Goal: Find specific page/section: Find specific page/section

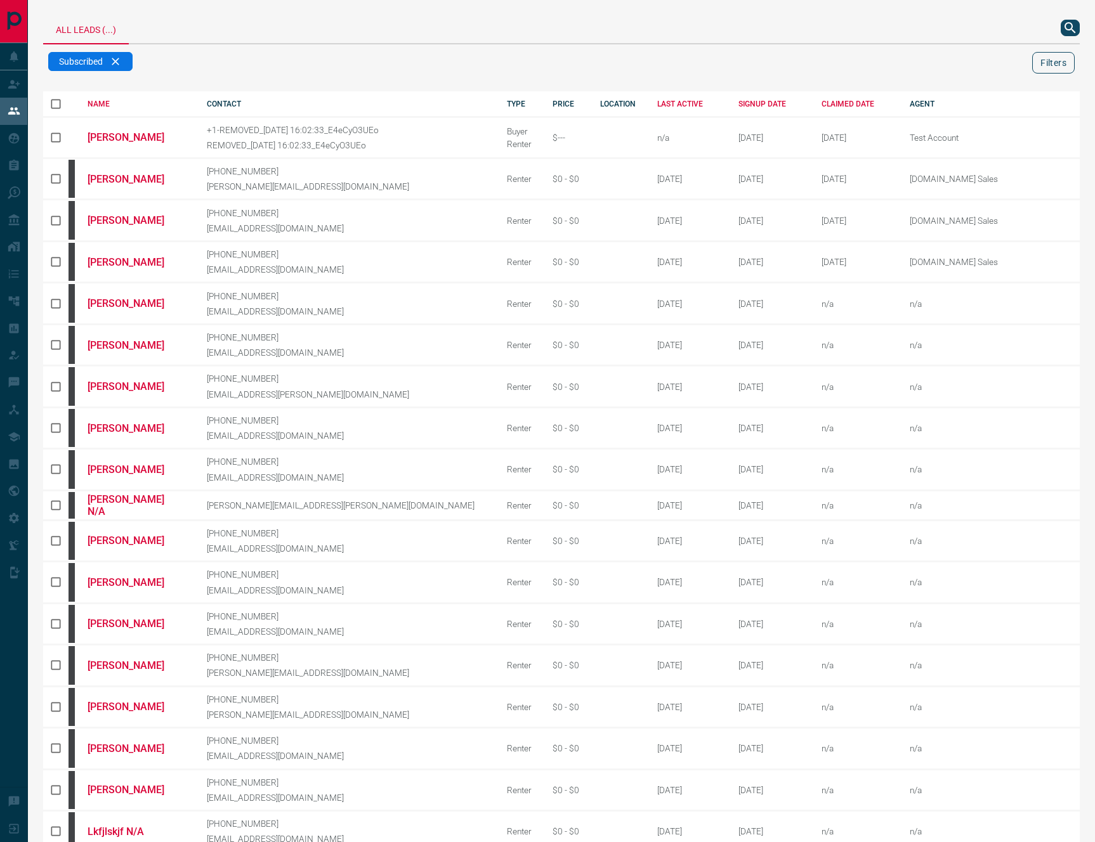
click at [1056, 66] on button "Filters" at bounding box center [1053, 63] width 43 height 22
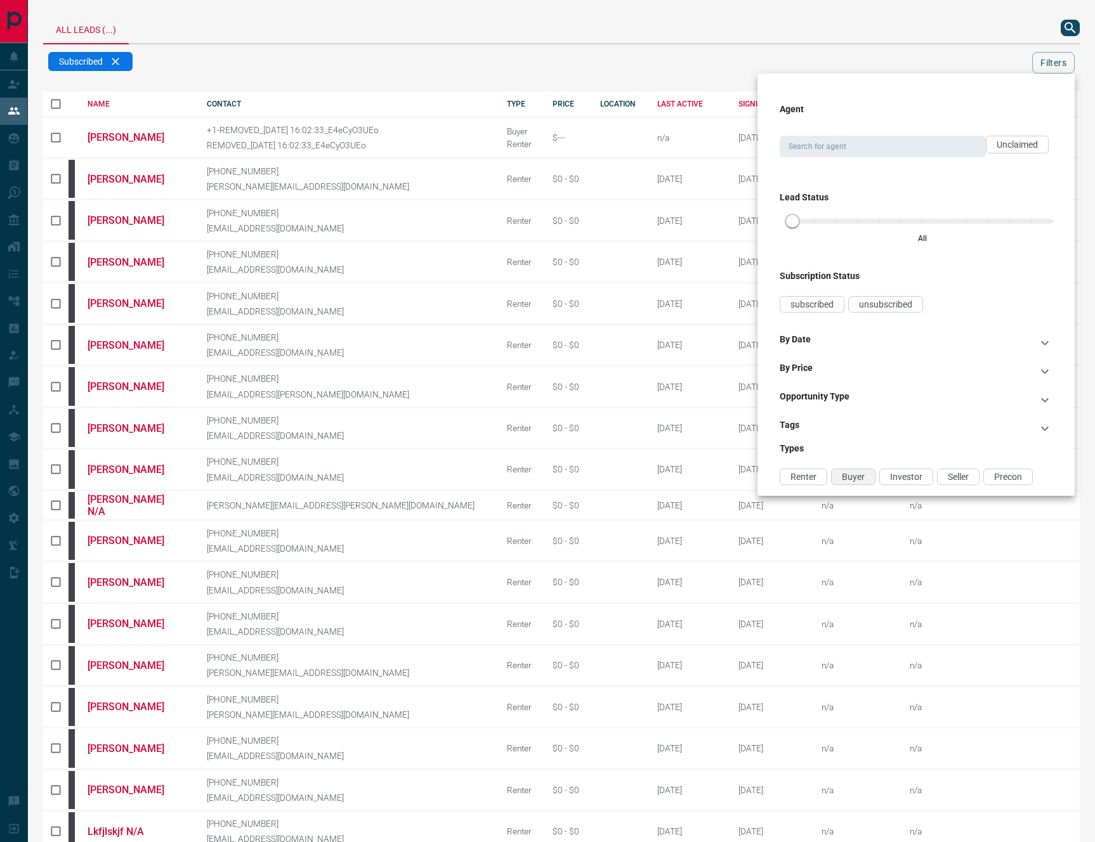
click at [860, 476] on span "Buyer" at bounding box center [853, 477] width 23 height 10
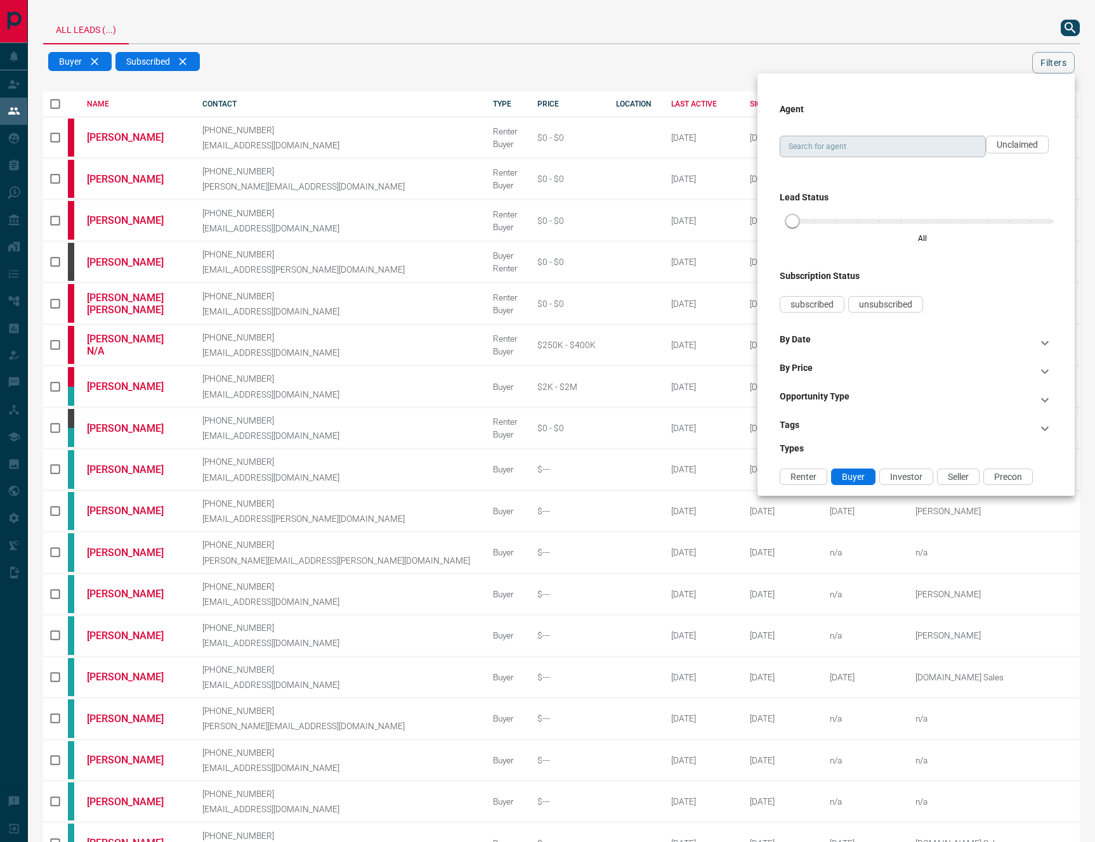
click at [878, 143] on input "Search for agent" at bounding box center [881, 147] width 197 height 14
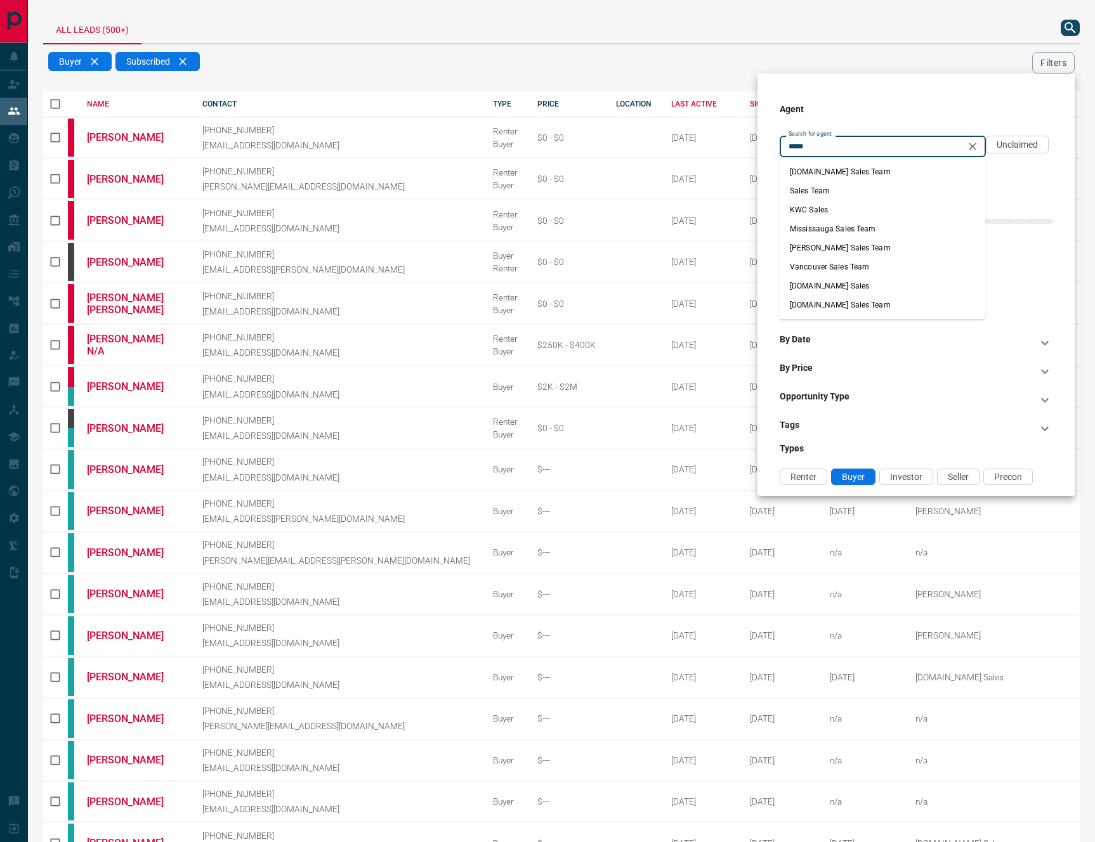
click at [897, 278] on li "[DOMAIN_NAME] Sales" at bounding box center [883, 286] width 206 height 19
type input "**********"
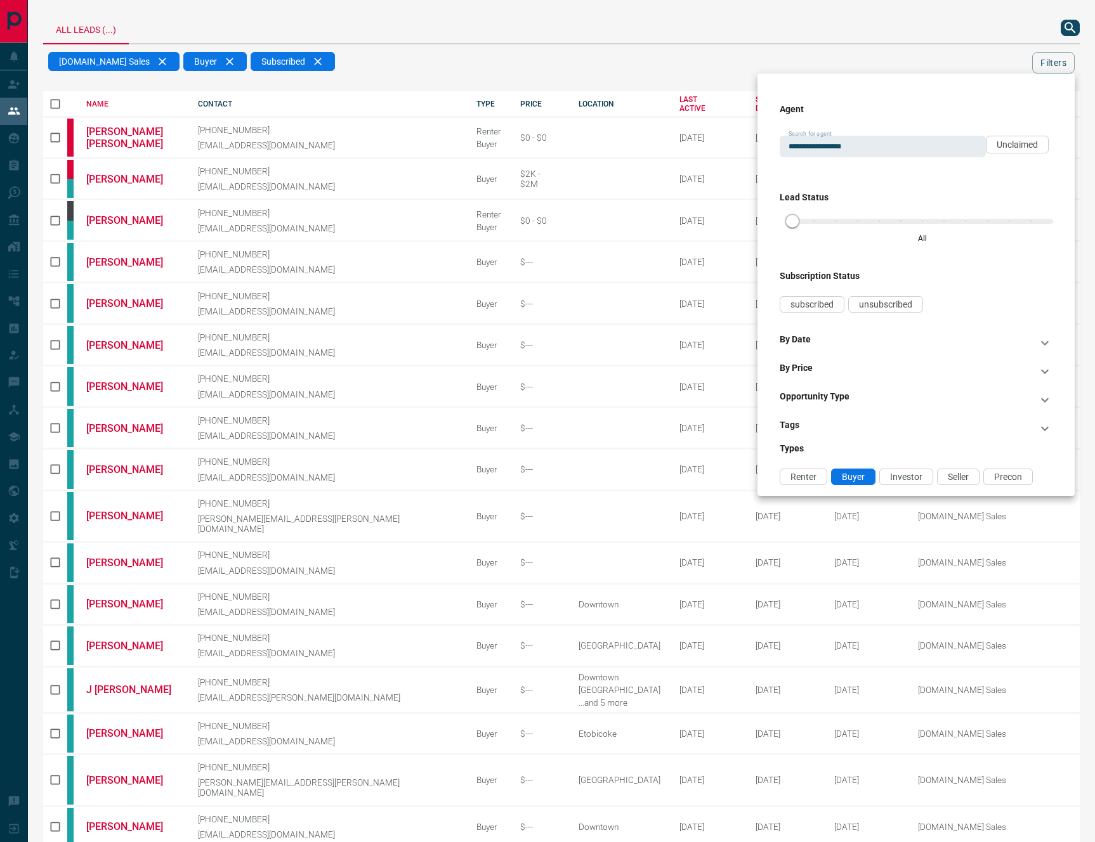
click at [634, 24] on div at bounding box center [547, 421] width 1095 height 842
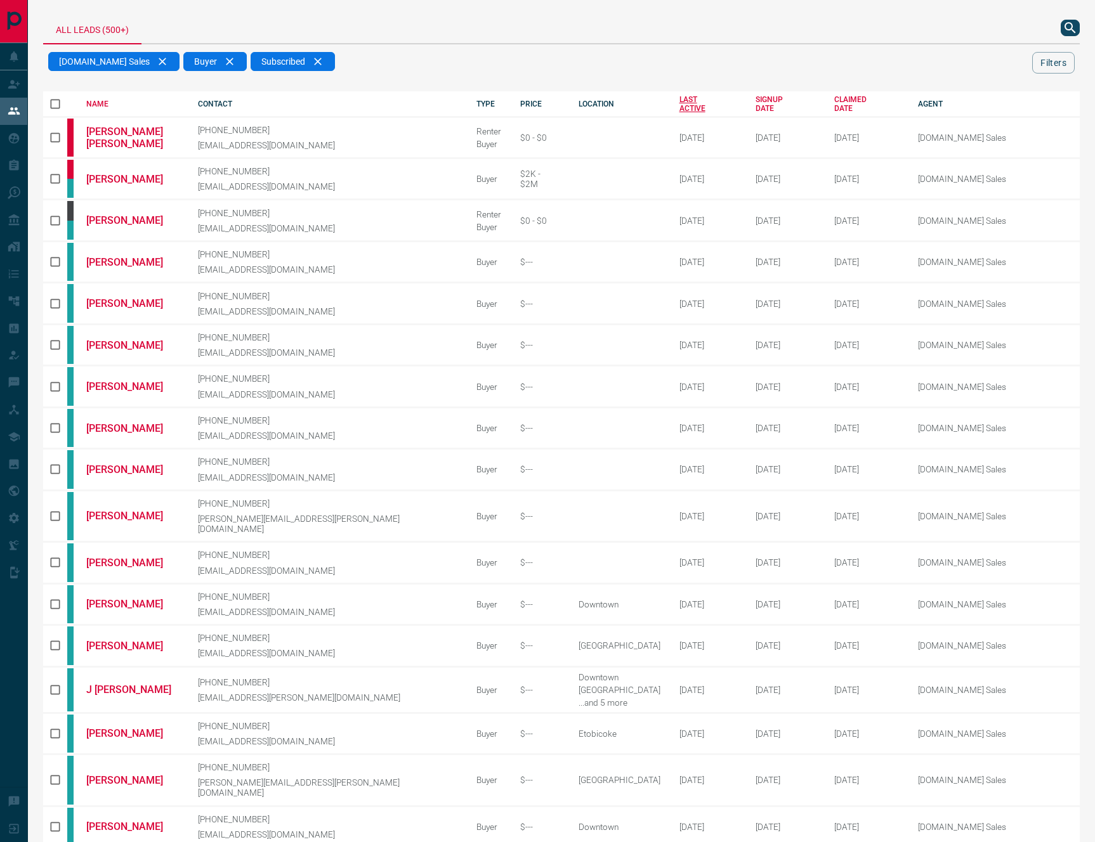
click at [679, 104] on div "LAST ACTIVE" at bounding box center [708, 104] width 58 height 18
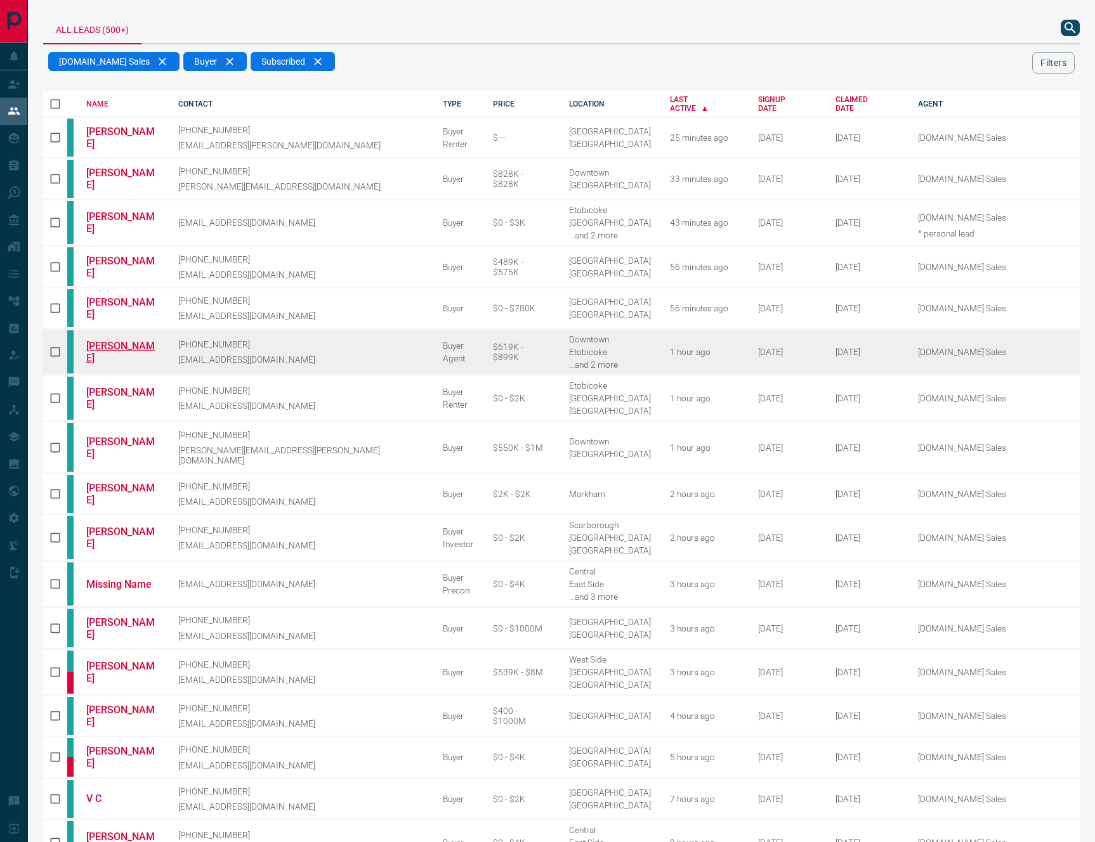
click at [138, 340] on link "[PERSON_NAME]" at bounding box center [122, 352] width 73 height 24
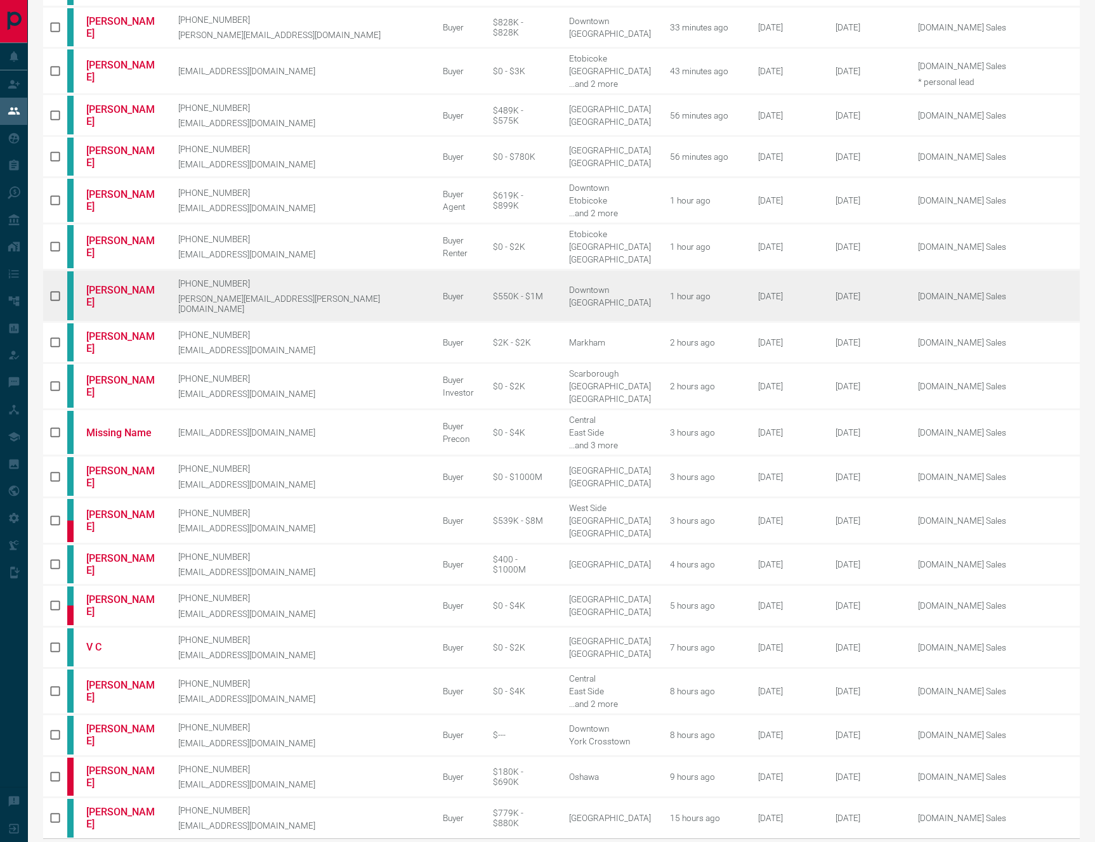
scroll to position [154, 0]
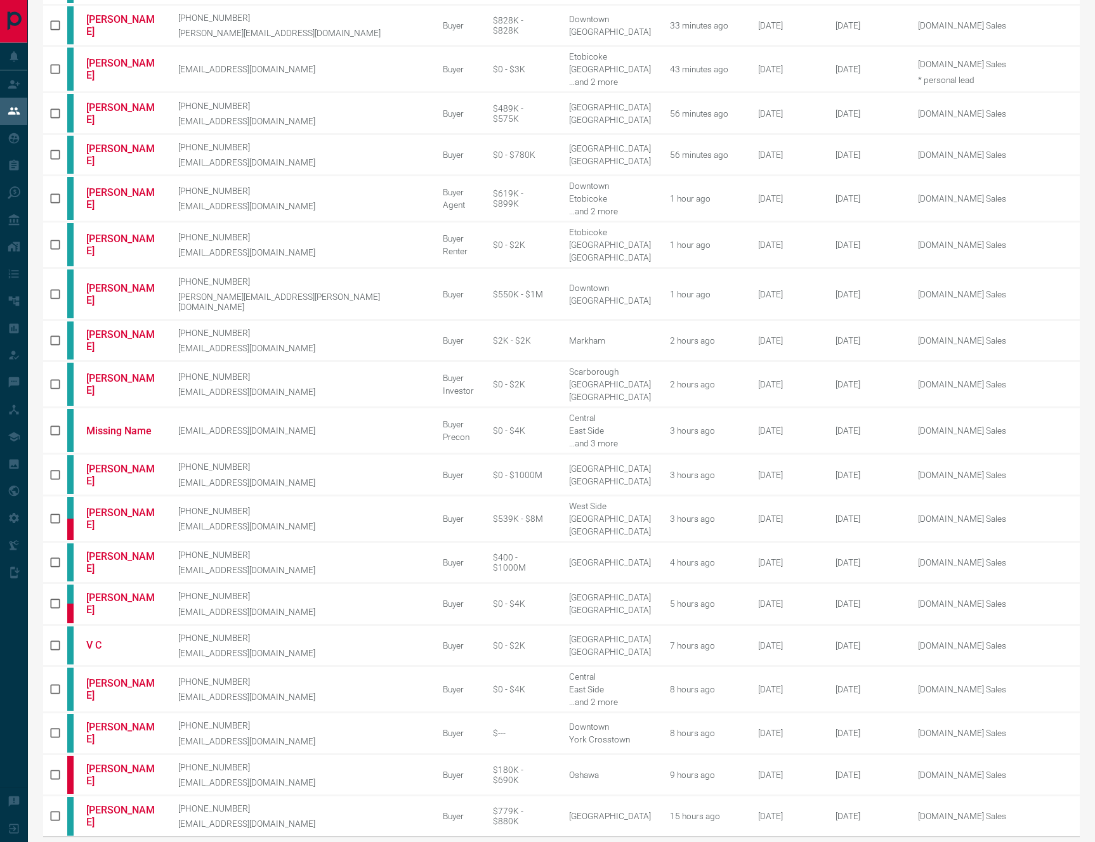
click at [1038, 842] on icon "next page" at bounding box center [1032, 853] width 15 height 15
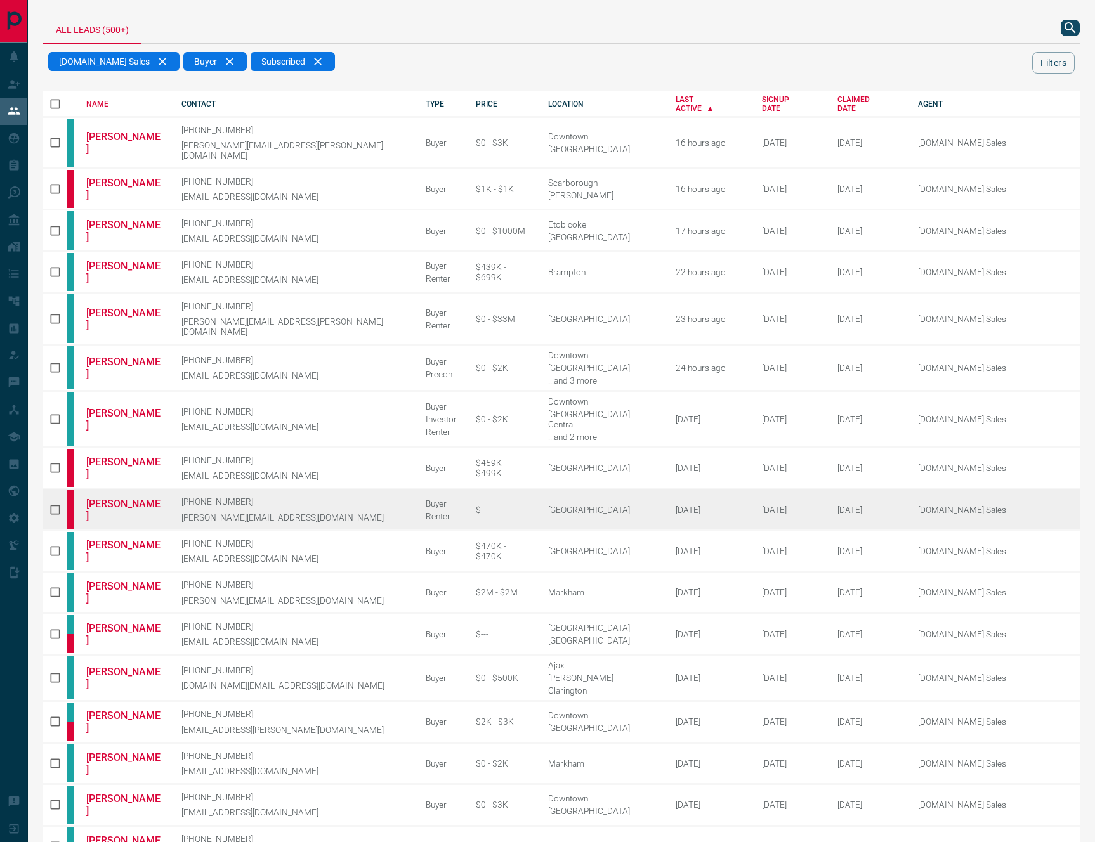
click at [113, 498] on link "[PERSON_NAME]" at bounding box center [124, 510] width 76 height 24
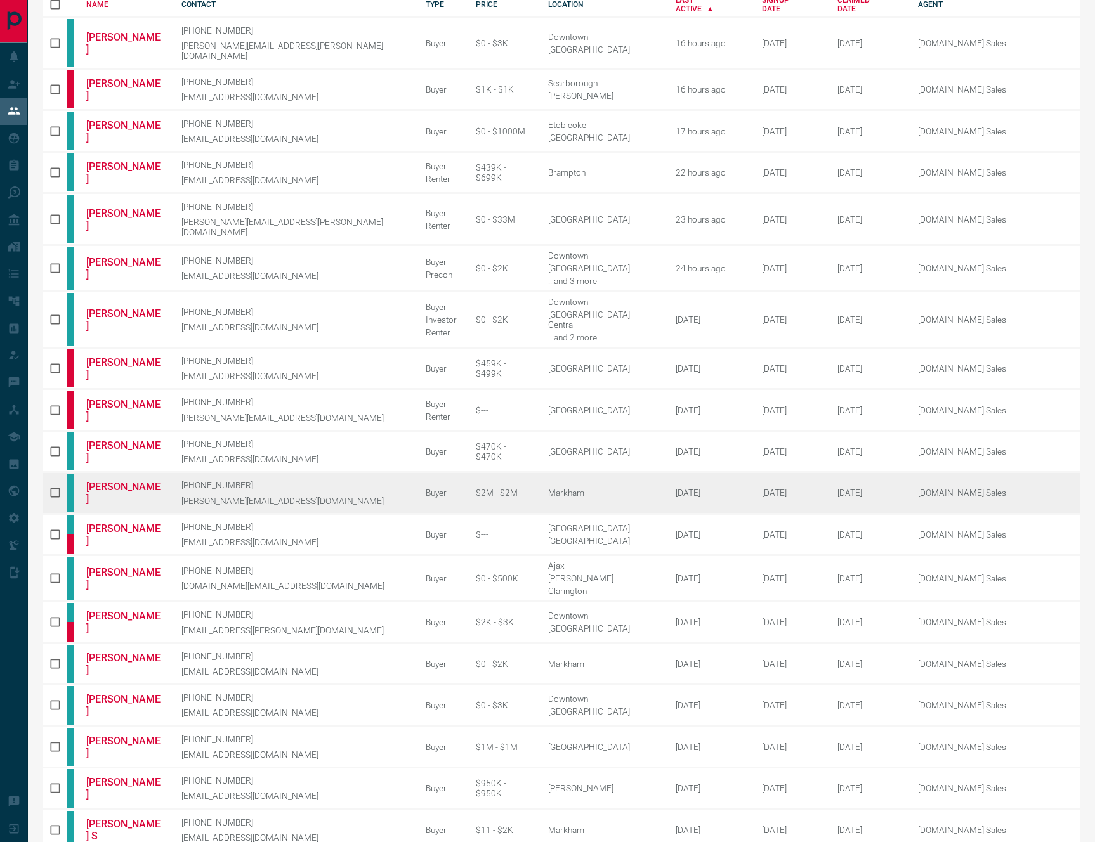
scroll to position [131, 0]
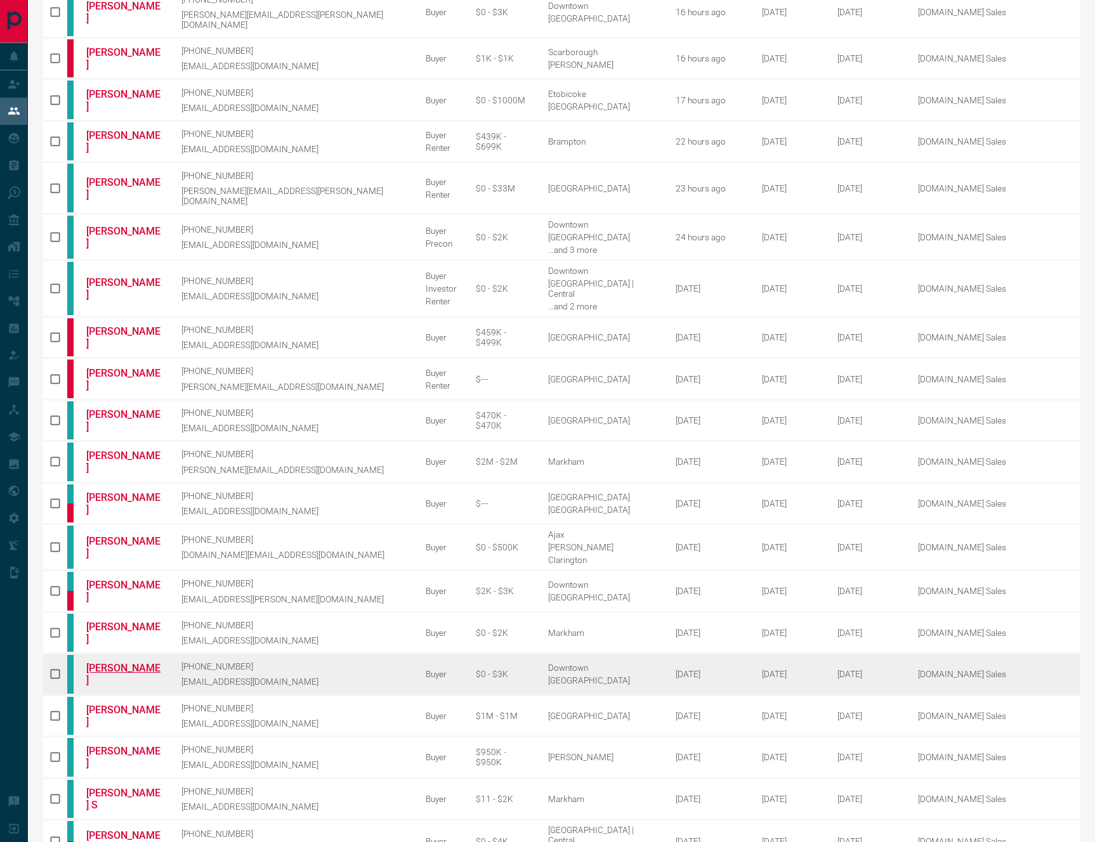
click at [126, 662] on link "[PERSON_NAME]" at bounding box center [124, 674] width 76 height 24
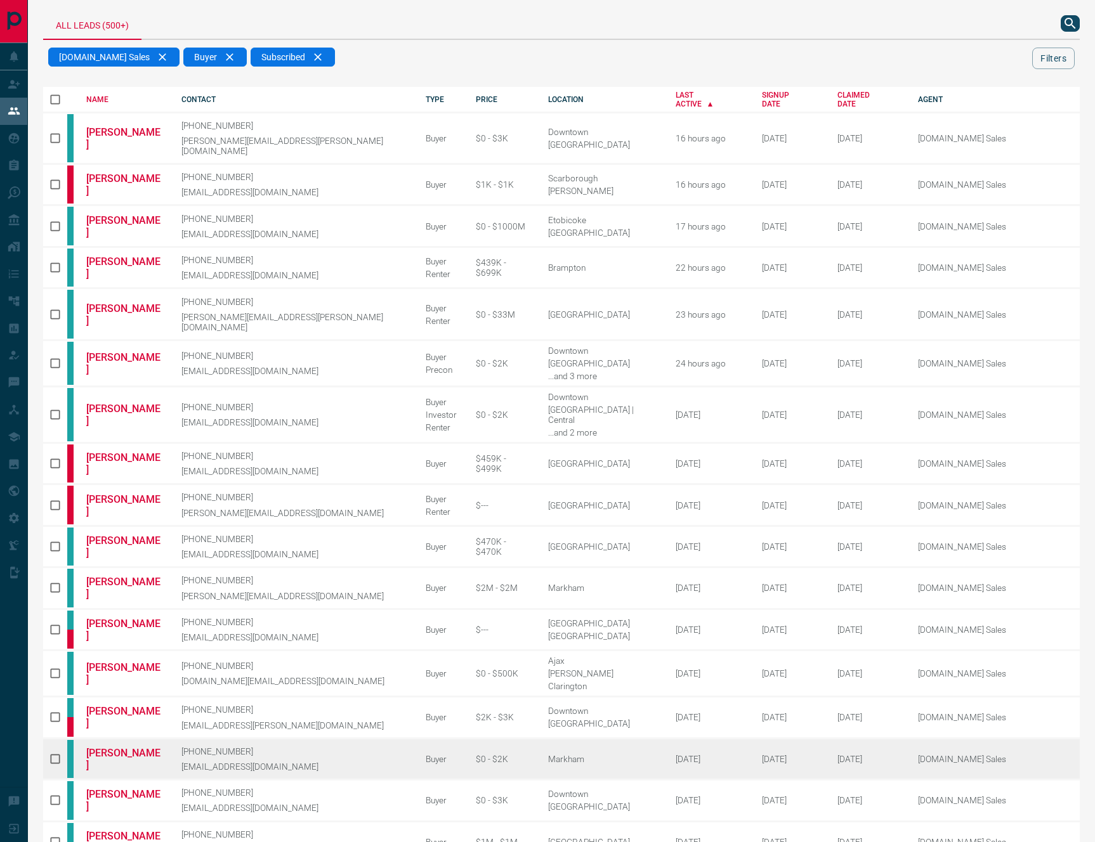
scroll to position [0, 0]
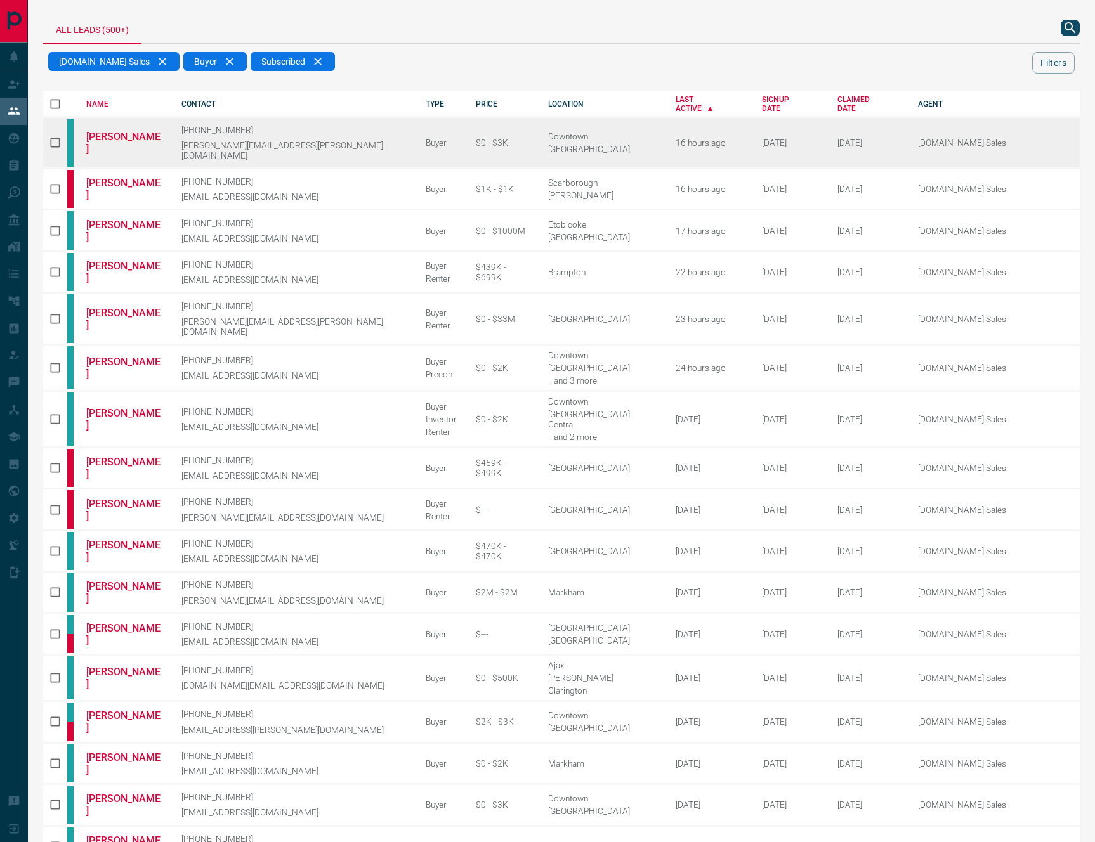
click at [131, 139] on link "[PERSON_NAME]" at bounding box center [124, 143] width 76 height 24
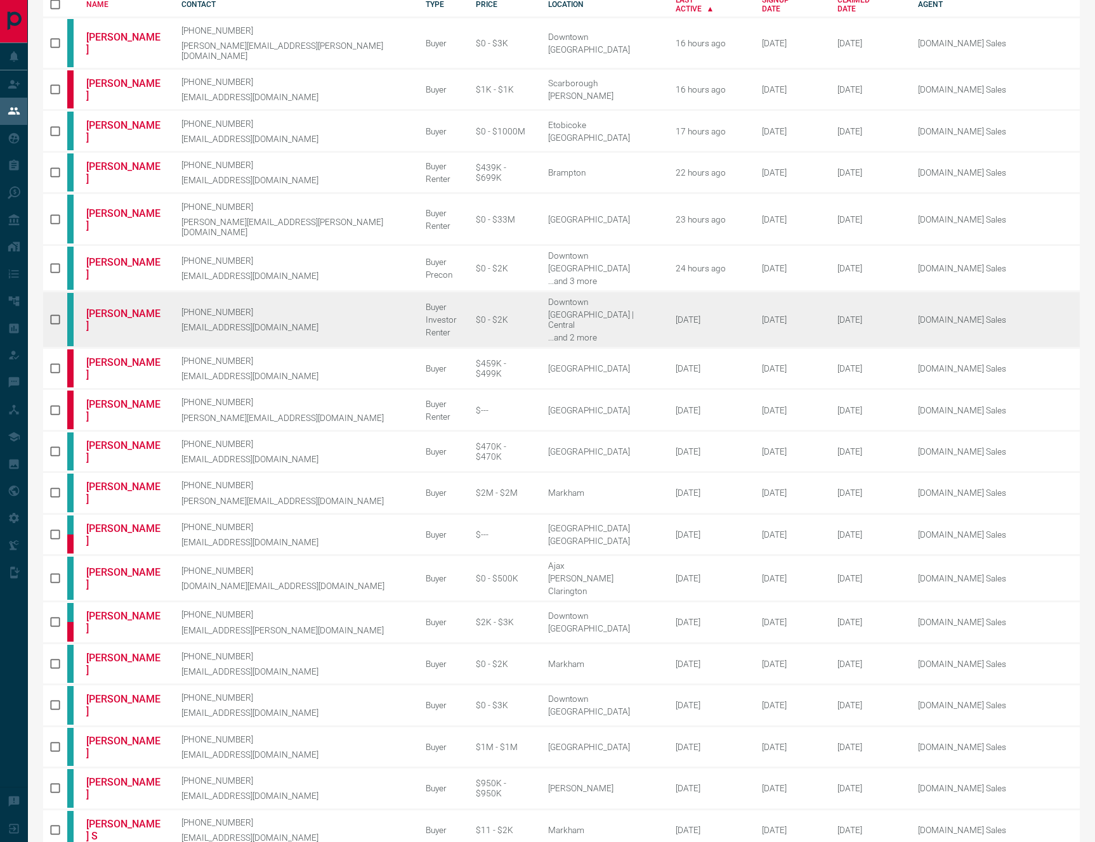
scroll to position [136, 0]
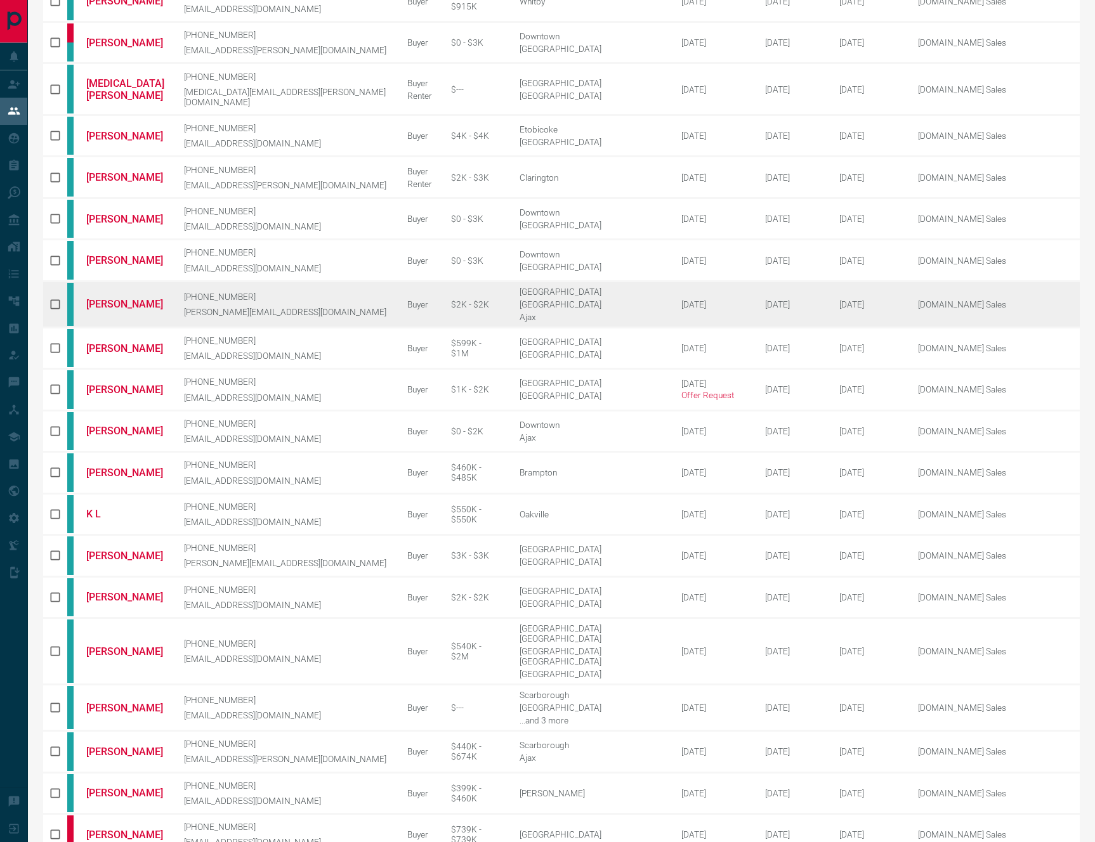
scroll to position [0, 0]
